Goal: Task Accomplishment & Management: Use online tool/utility

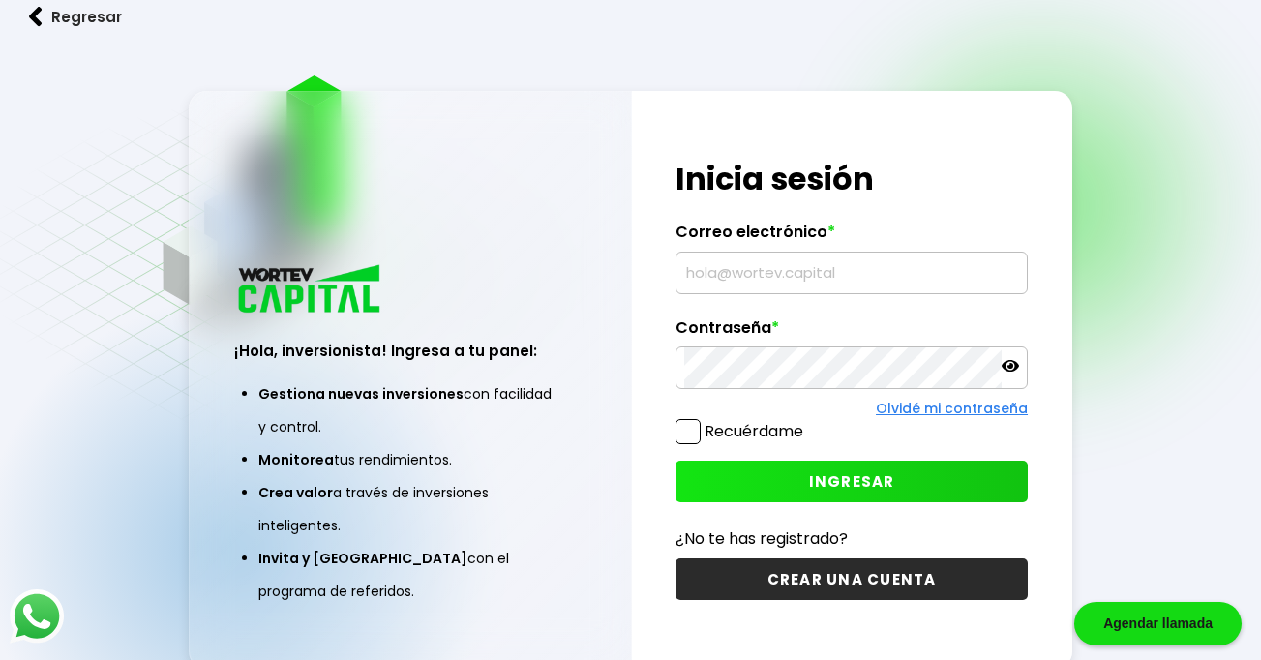
type input "[EMAIL_ADDRESS][DOMAIN_NAME]"
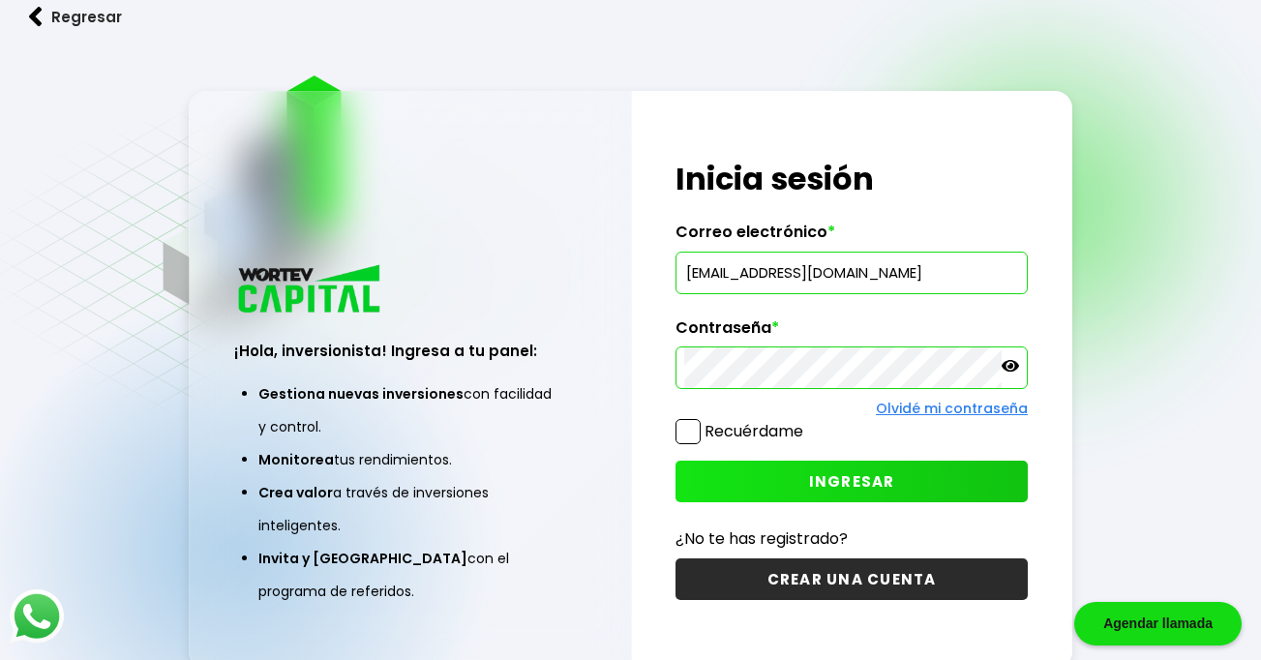
click at [820, 505] on div "¡Hola, inversionista! Ingresa tus credenciales para iniciar sesión Inicia sesió…" at bounding box center [852, 380] width 440 height 578
click at [864, 466] on button "INGRESAR" at bounding box center [852, 482] width 352 height 42
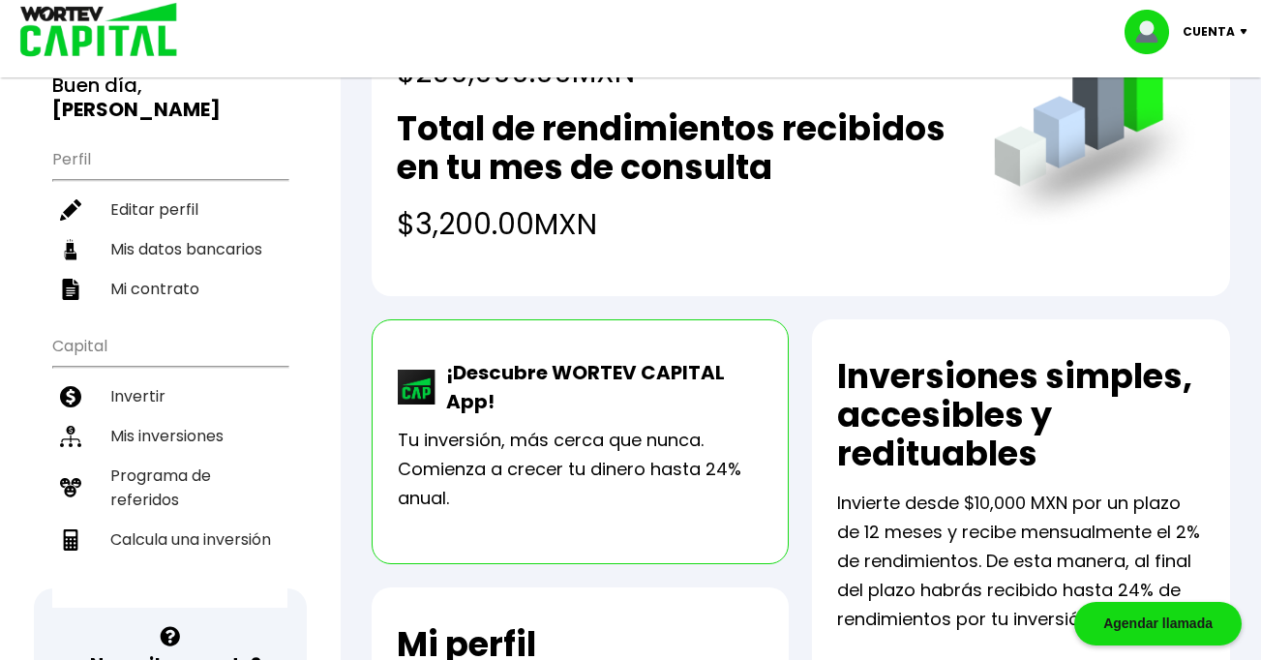
scroll to position [188, 0]
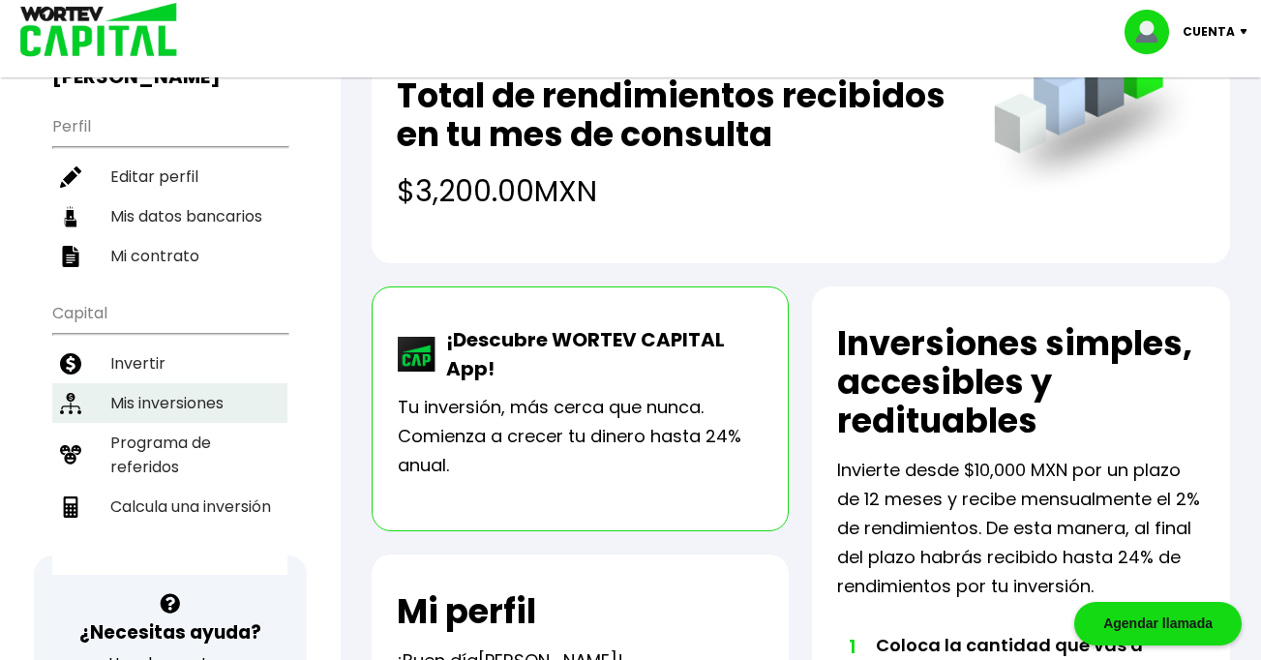
click at [172, 383] on li "Mis inversiones" at bounding box center [169, 403] width 235 height 40
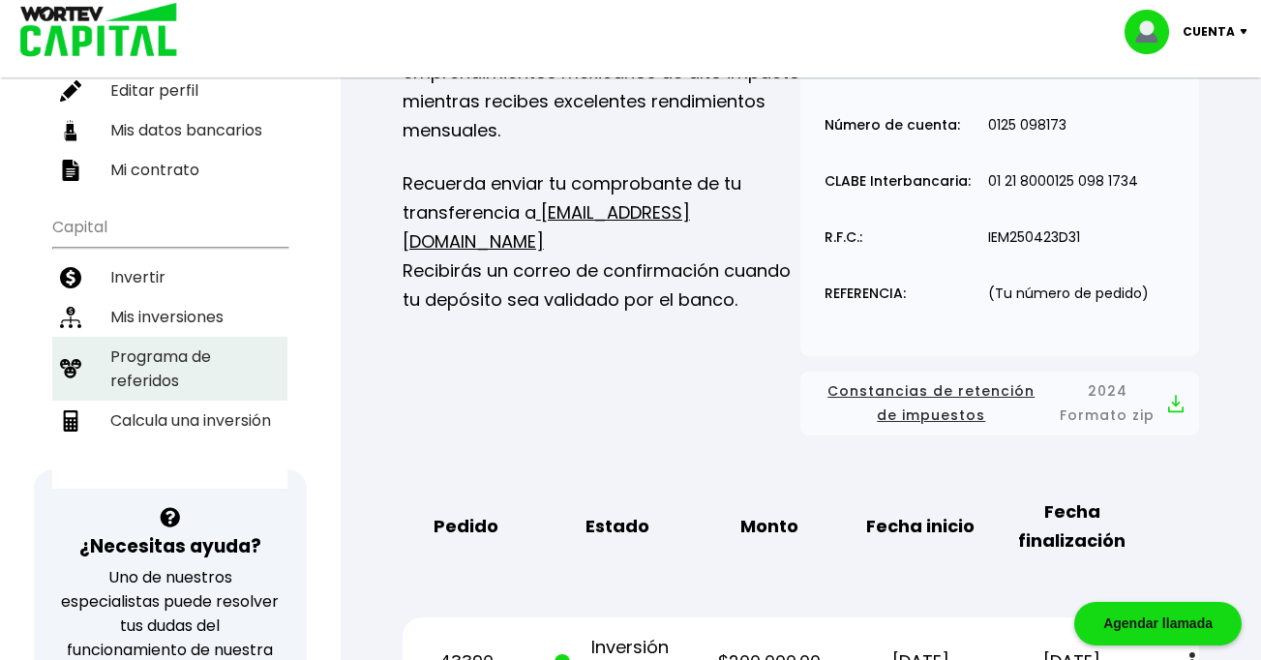
scroll to position [279, 0]
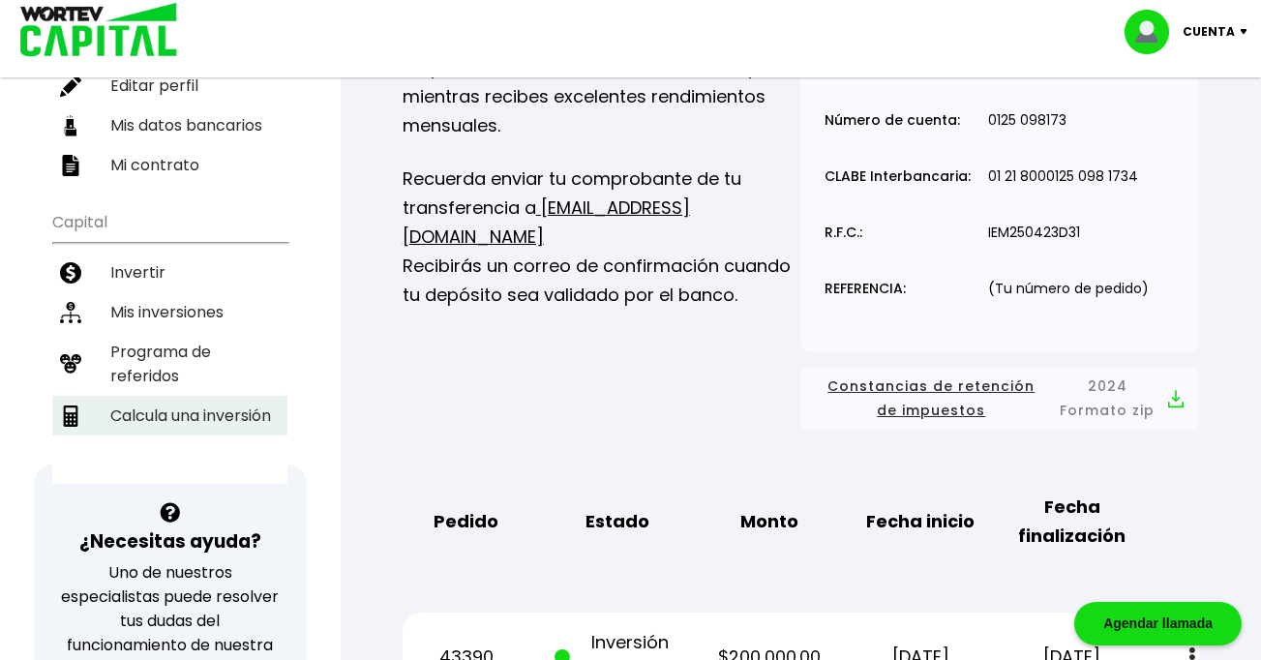
click at [196, 396] on li "Calcula una inversión" at bounding box center [169, 416] width 235 height 40
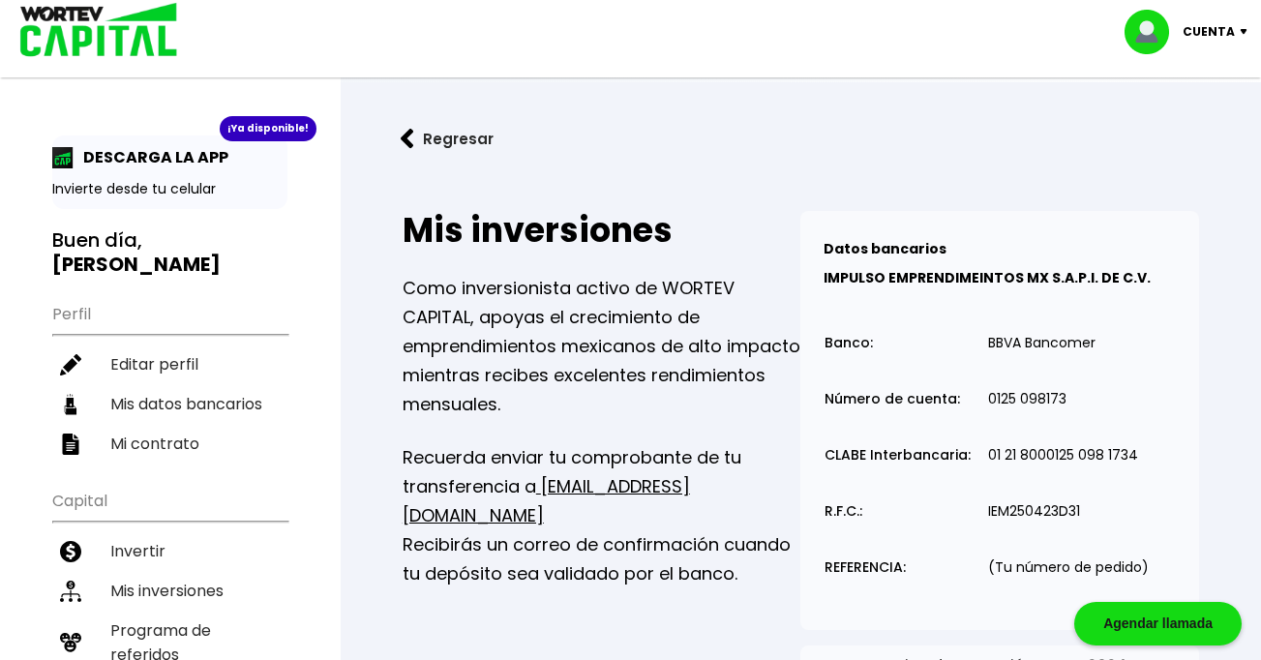
select select "1"
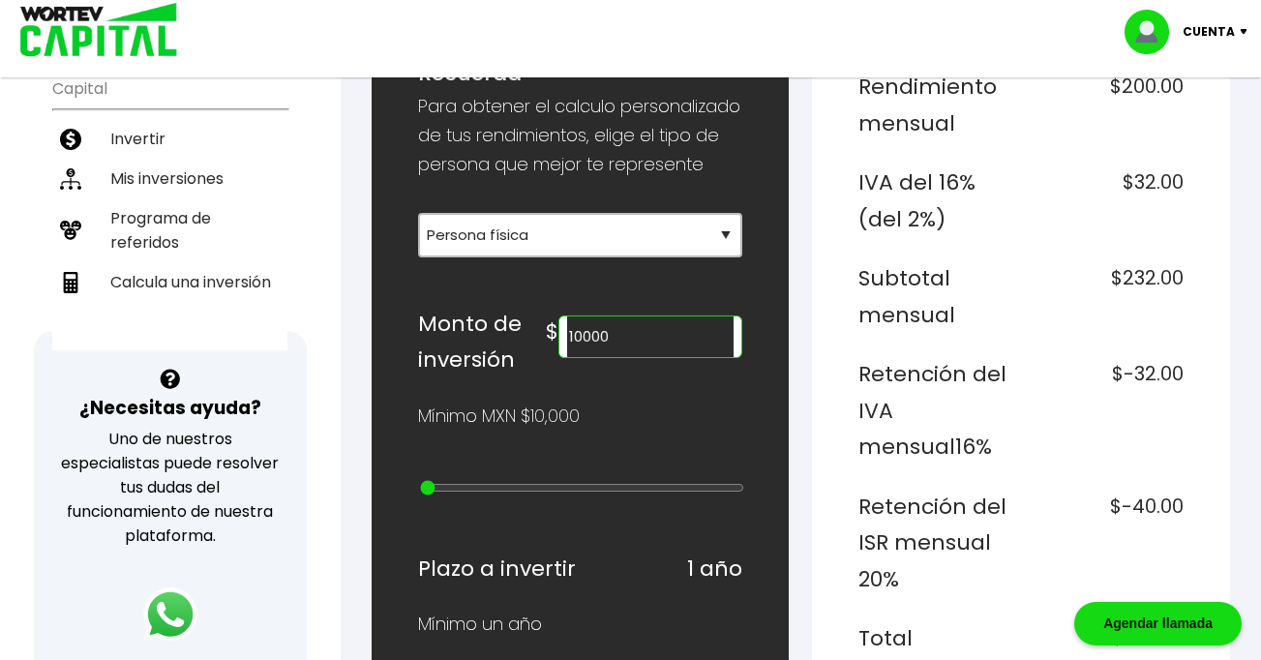
scroll to position [415, 0]
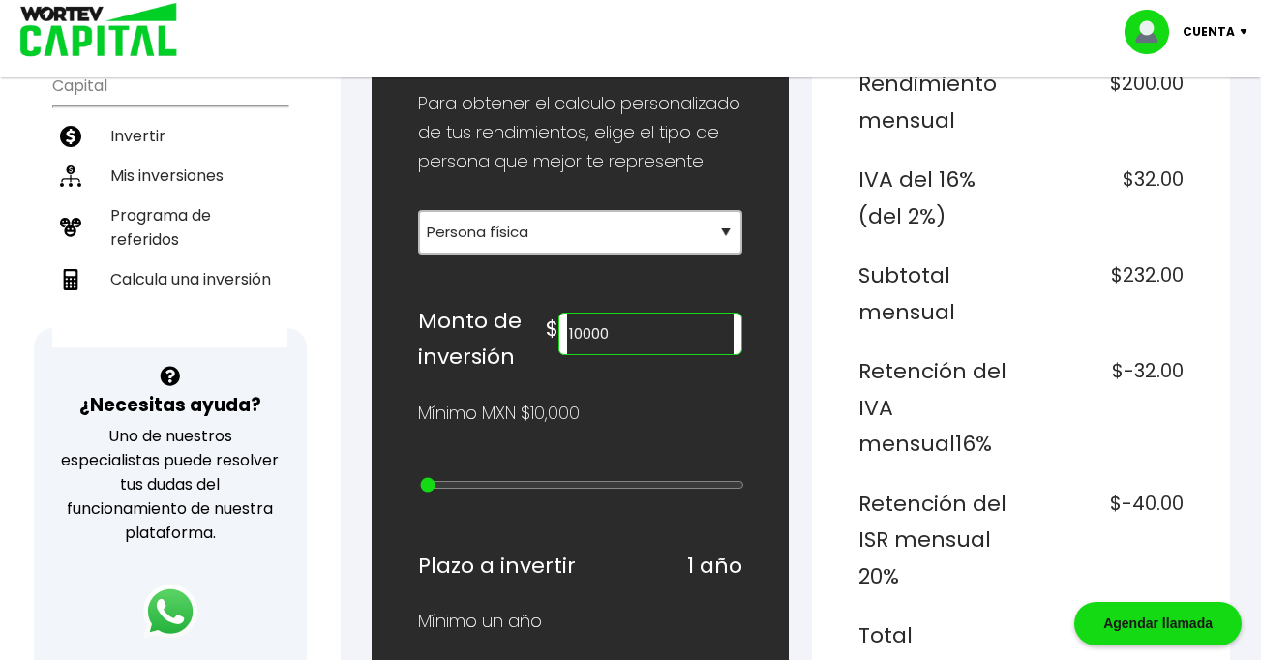
click at [660, 332] on input "10000" at bounding box center [650, 334] width 166 height 41
type input "1"
type input "0"
type input "10000"
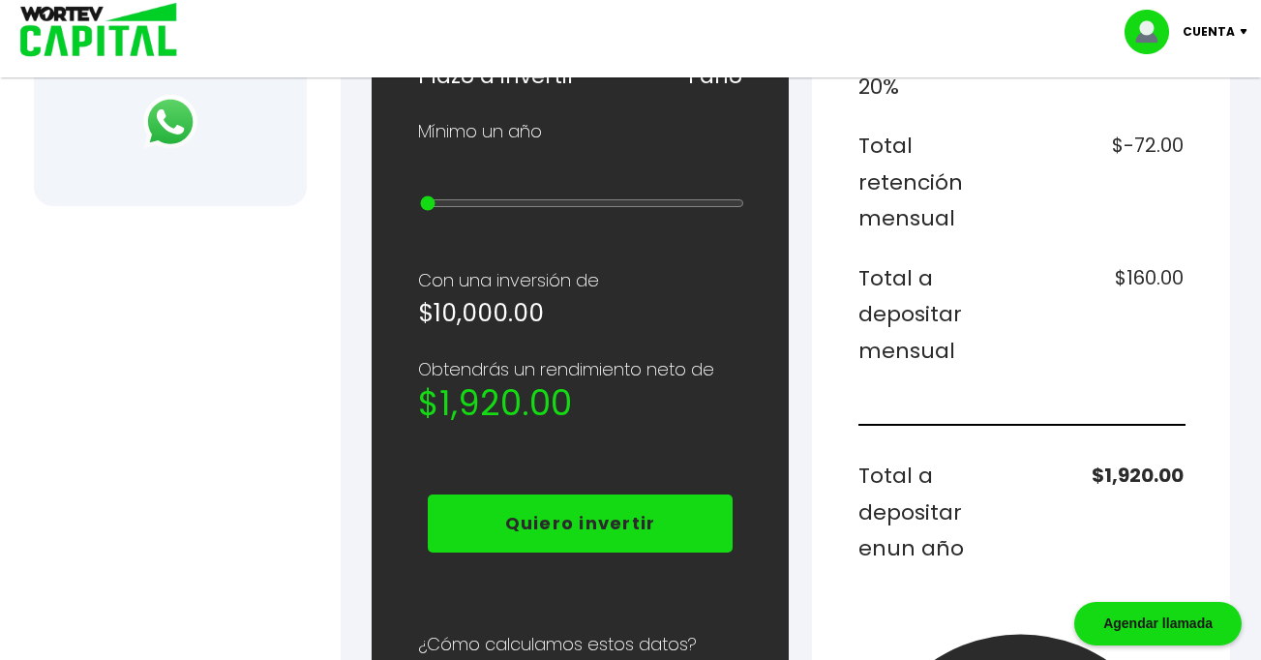
scroll to position [908, 0]
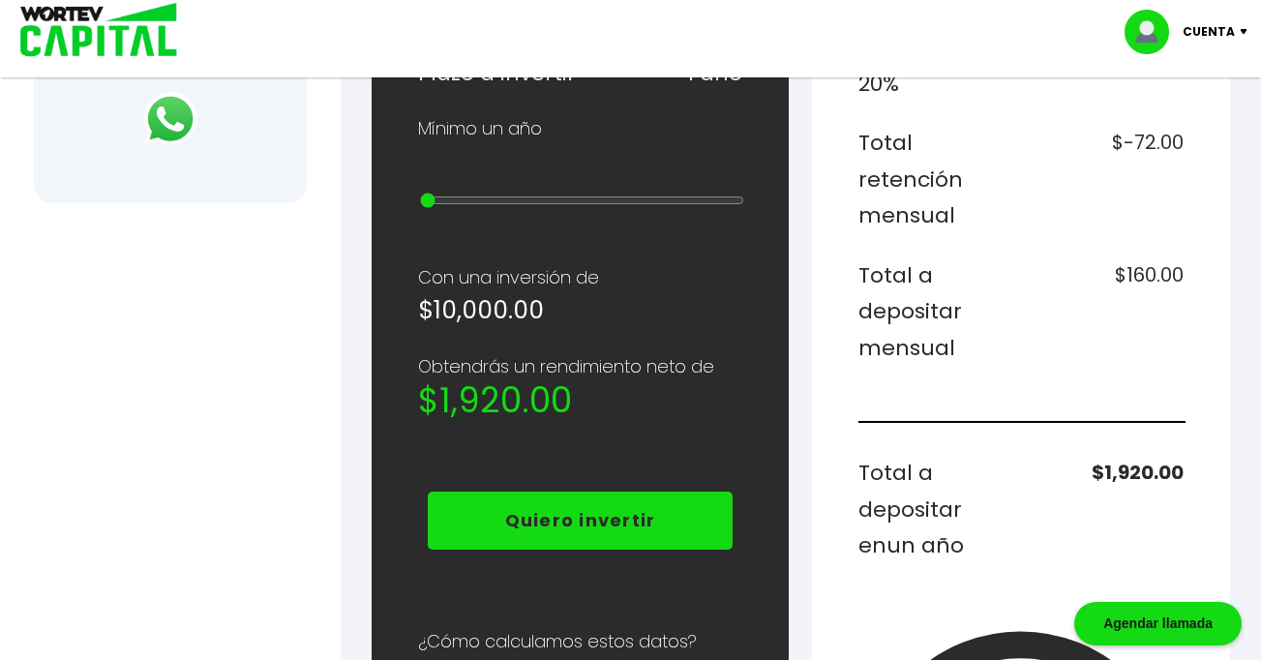
click at [991, 455] on h6 "Total a depositar en un año" at bounding box center [936, 509] width 155 height 109
